Goal: Task Accomplishment & Management: Manage account settings

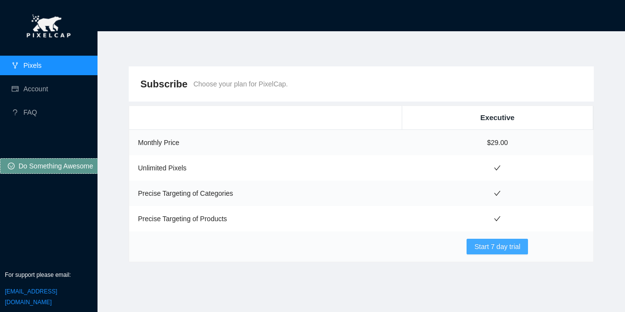
click at [503, 250] on span "Start 7 day trial" at bounding box center [497, 246] width 46 height 11
click at [42, 88] on link "Account" at bounding box center [35, 89] width 25 height 8
